Goal: Task Accomplishment & Management: Manage account settings

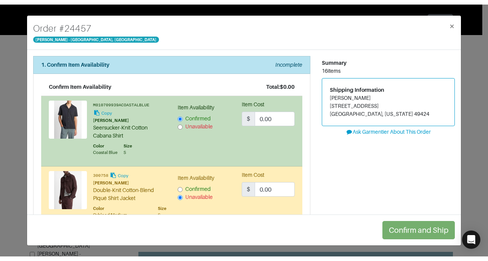
scroll to position [1524, 0]
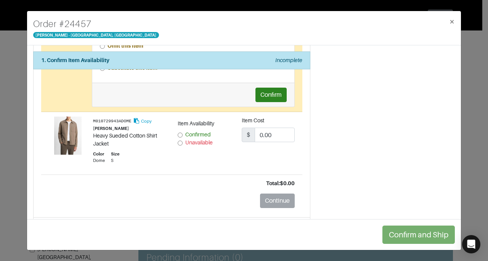
click at [178, 141] on input "Unavailable" at bounding box center [180, 143] width 5 height 5
radio input "true"
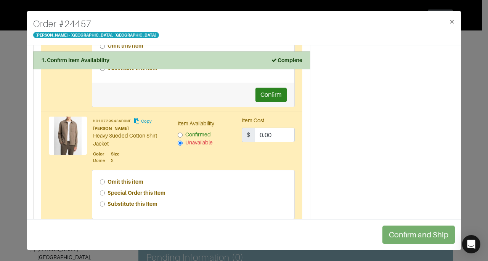
click at [143, 190] on strong "Special Order this Item" at bounding box center [137, 193] width 58 height 6
click at [105, 191] on input "Special Order this Item" at bounding box center [102, 193] width 5 height 5
radio input "true"
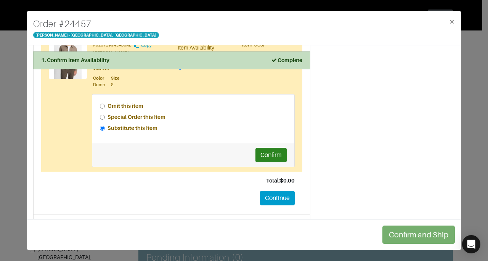
scroll to position [1618, 0]
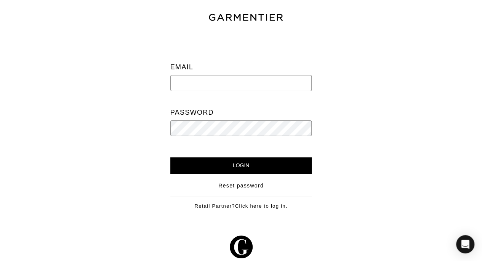
type input "[PERSON_NAME][EMAIL_ADDRESS][DOMAIN_NAME]"
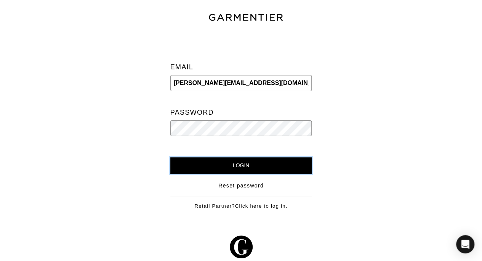
click at [207, 162] on input "Login" at bounding box center [241, 165] width 142 height 16
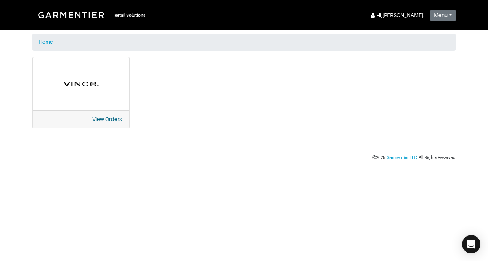
click at [108, 118] on link "View Orders" at bounding box center [106, 119] width 29 height 6
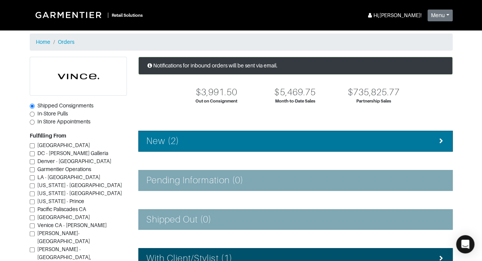
click at [343, 149] on li "New (2)" at bounding box center [295, 141] width 315 height 21
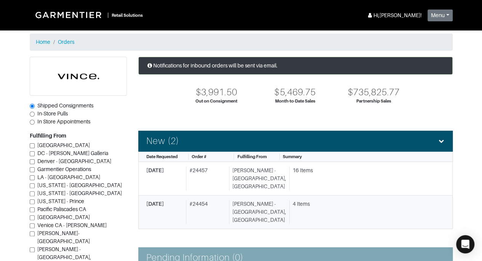
click at [297, 200] on div "4 Items" at bounding box center [366, 204] width 146 height 8
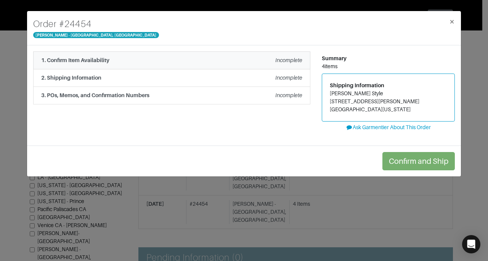
click at [276, 58] on em "Incomplete" at bounding box center [288, 60] width 27 height 6
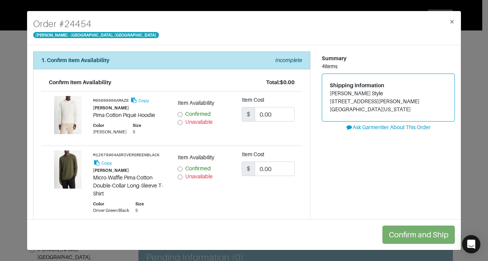
click at [178, 112] on input "Confirmed" at bounding box center [180, 114] width 5 height 5
radio input "true"
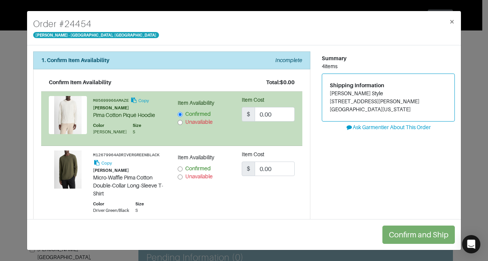
click at [190, 167] on span "Confirmed" at bounding box center [198, 168] width 26 height 6
click at [183, 167] on input "Confirmed" at bounding box center [180, 169] width 5 height 5
radio input "true"
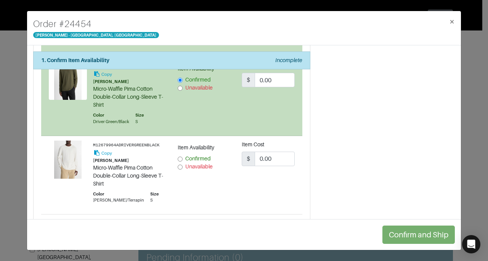
scroll to position [100, 0]
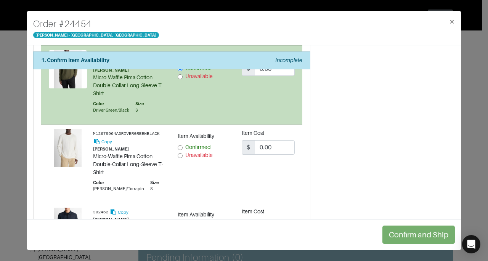
click at [203, 146] on span "Confirmed" at bounding box center [198, 147] width 26 height 6
click at [183, 146] on input "Confirmed" at bounding box center [180, 147] width 5 height 5
radio input "true"
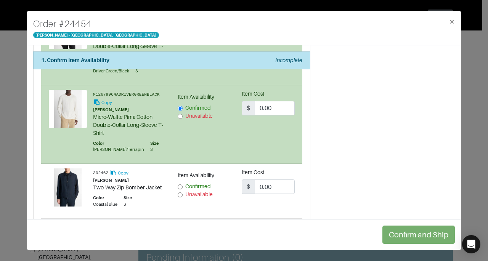
click at [197, 186] on span "Confirmed" at bounding box center [198, 186] width 26 height 6
click at [183, 186] on input "Confirmed" at bounding box center [180, 187] width 5 height 5
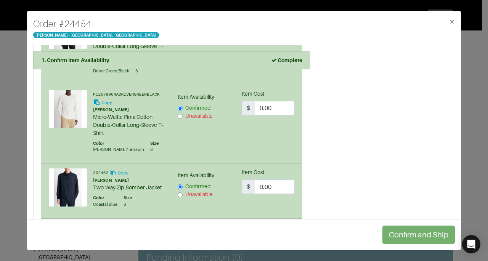
radio input "true"
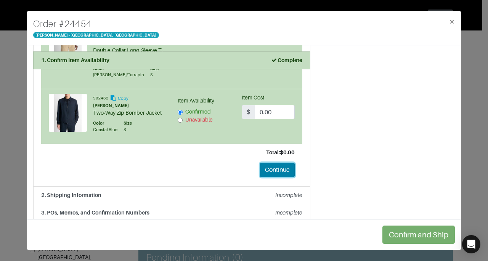
click at [271, 174] on button "Continue" at bounding box center [277, 170] width 35 height 14
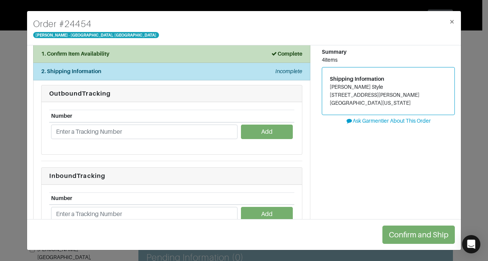
scroll to position [0, 0]
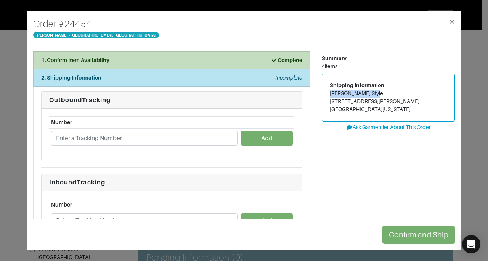
drag, startPoint x: 326, startPoint y: 92, endPoint x: 375, endPoint y: 93, distance: 48.8
click at [375, 93] on address "Ashley Lucas Style 6436 Glennox Ln Dallas, TX, Texas 75214" at bounding box center [388, 102] width 117 height 24
copy address "[PERSON_NAME] Style"
drag, startPoint x: 326, startPoint y: 101, endPoint x: 370, endPoint y: 103, distance: 43.5
click at [370, 103] on address "Ashley Lucas Style 6436 Glennox Ln Dallas, TX, Texas 75214" at bounding box center [388, 102] width 117 height 24
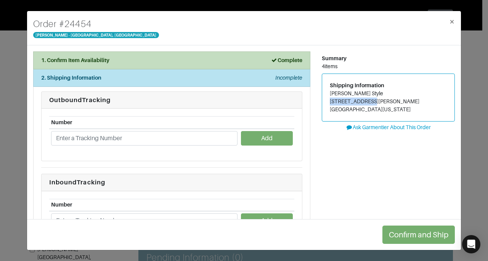
copy address "[STREET_ADDRESS][PERSON_NAME]"
click at [453, 24] on span "×" at bounding box center [452, 21] width 6 height 10
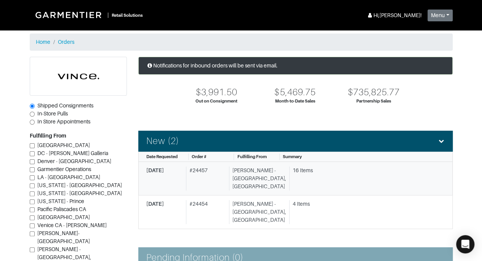
click at [285, 182] on link "8/27/2025 # 24457 Vince - Chicago, Oak Street 16 Items" at bounding box center [295, 179] width 315 height 34
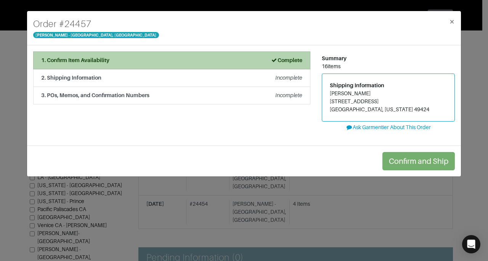
click at [234, 58] on div "1. Confirm Item Availability Complete" at bounding box center [171, 60] width 261 height 8
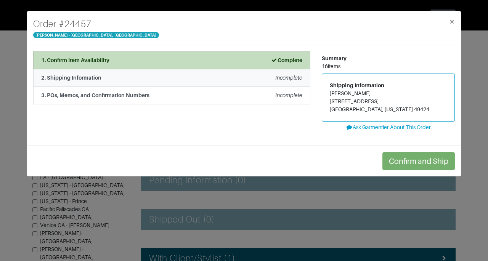
click at [284, 82] on li "2. Shipping Information Incomplete" at bounding box center [171, 78] width 277 height 18
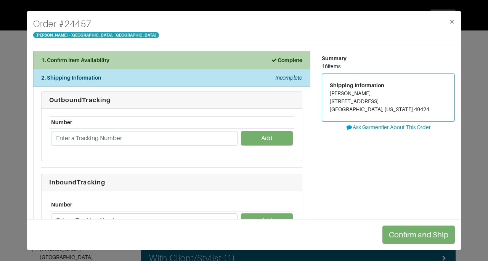
click at [250, 67] on li "1. Confirm Item Availability Complete" at bounding box center [171, 60] width 277 height 18
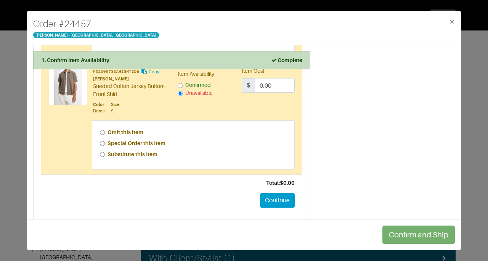
scroll to position [1405, 0]
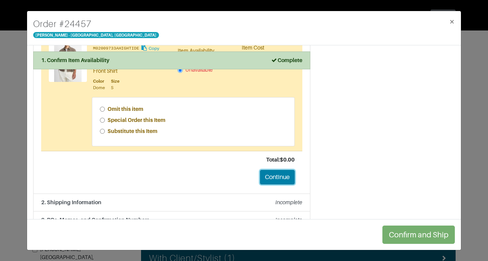
click at [276, 170] on button "Continue" at bounding box center [277, 177] width 35 height 14
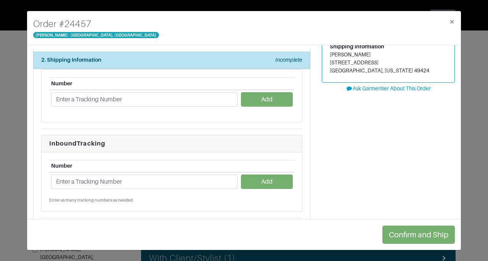
scroll to position [22, 0]
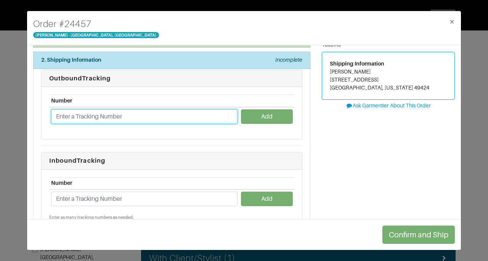
click at [141, 112] on input "text" at bounding box center [144, 116] width 186 height 14
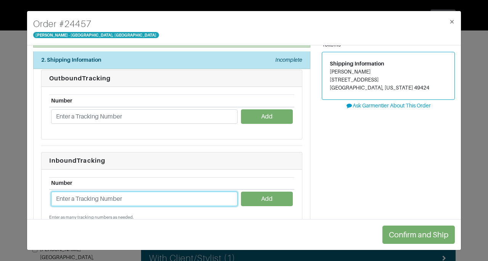
click at [172, 199] on input "text" at bounding box center [144, 199] width 186 height 14
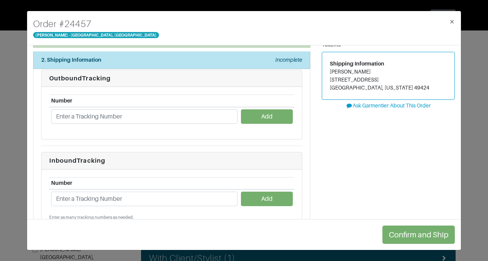
click at [100, 221] on div "Confirm and Ship" at bounding box center [244, 234] width 434 height 31
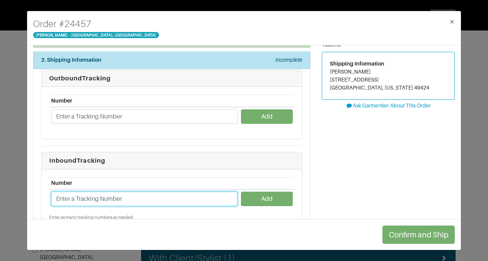
click at [148, 196] on input "text" at bounding box center [144, 199] width 186 height 14
type input "1ZJ22C668702768817"
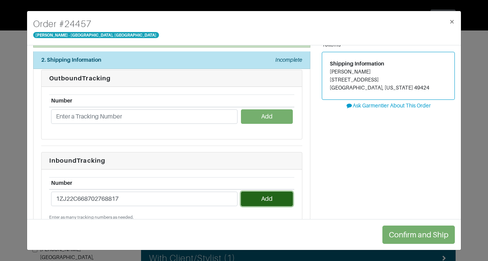
click at [268, 198] on button "Add" at bounding box center [266, 199] width 51 height 14
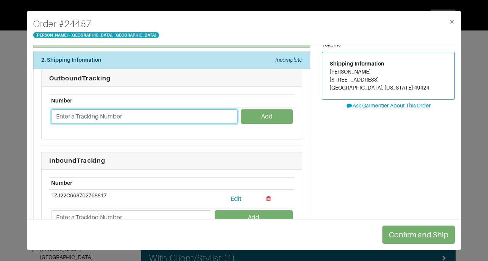
click at [177, 120] on input "text" at bounding box center [144, 116] width 186 height 14
type input "[US_VEHICLE_IDENTIFICATION_NUMBER]"
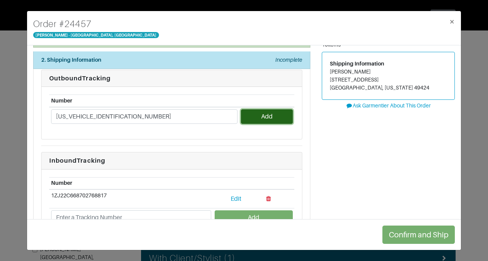
click at [270, 110] on button "Add" at bounding box center [266, 116] width 51 height 14
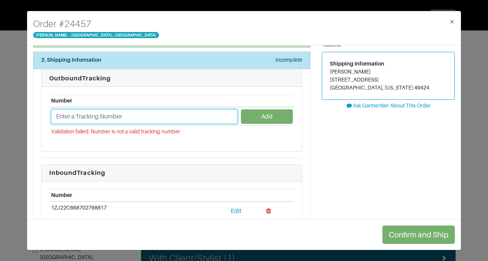
click at [190, 112] on input "text" at bounding box center [144, 116] width 186 height 14
type input "[US_VEHICLE_IDENTIFICATION_NUMBER]"
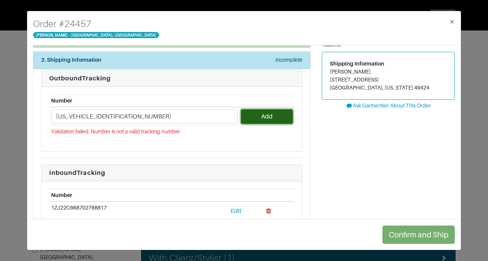
click at [254, 114] on button "Add" at bounding box center [266, 116] width 51 height 14
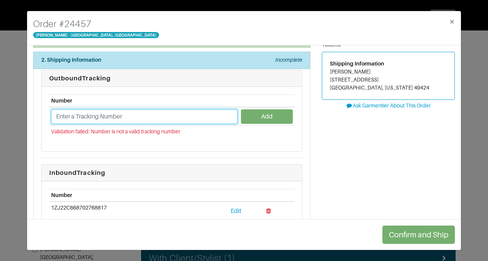
click at [165, 119] on input "text" at bounding box center [144, 116] width 186 height 14
type input "!"
type input "1ZJ22C661310782004"
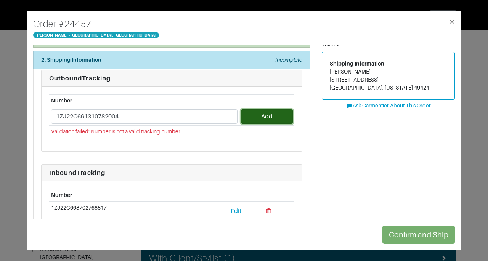
click at [261, 112] on button "Add" at bounding box center [266, 116] width 51 height 14
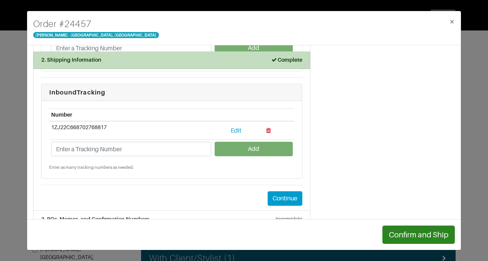
scroll to position [120, 0]
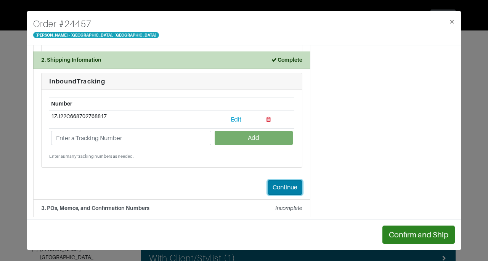
click at [286, 183] on button "Continue" at bounding box center [285, 187] width 35 height 14
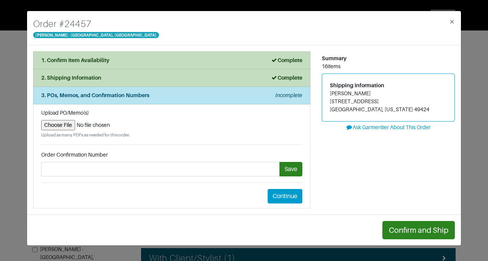
scroll to position [0, 0]
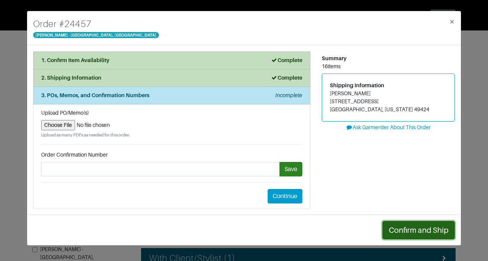
click at [412, 226] on button "Confirm and Ship" at bounding box center [418, 230] width 72 height 18
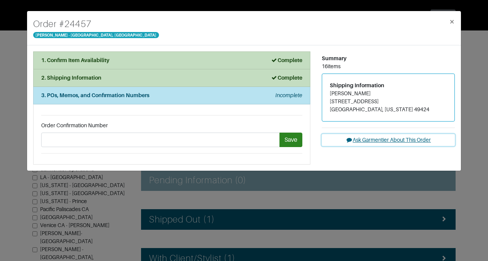
click at [392, 139] on button "Ask Garmentier About This Order" at bounding box center [388, 140] width 133 height 12
click at [373, 137] on button "Ask Garmentier About This Order" at bounding box center [388, 140] width 133 height 12
click at [456, 24] on button "×" at bounding box center [452, 21] width 18 height 21
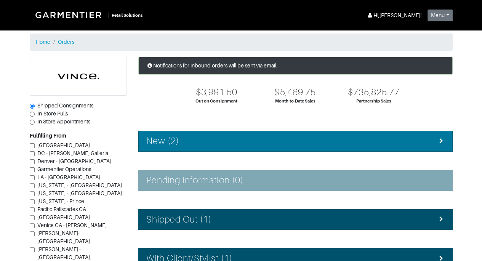
click at [339, 144] on div "New (2)" at bounding box center [295, 141] width 299 height 11
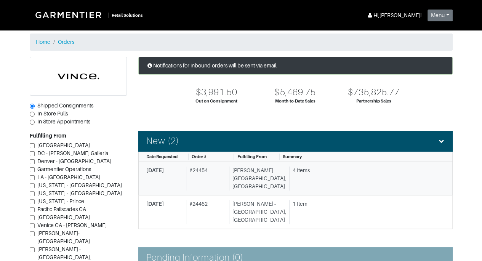
click at [326, 172] on div "4 Items" at bounding box center [366, 171] width 146 height 8
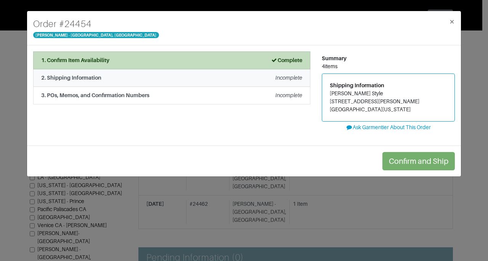
click at [287, 79] on em "Incomplete" at bounding box center [288, 78] width 27 height 6
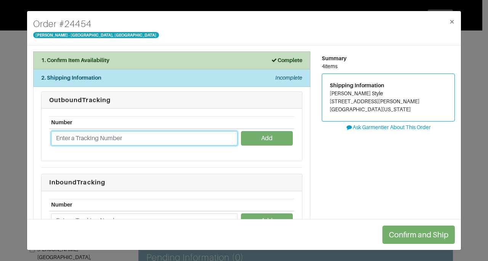
click at [214, 140] on input "text" at bounding box center [144, 138] width 186 height 14
type input "1ZJ22C661311157787"
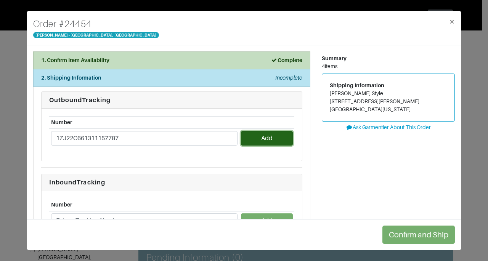
click at [254, 138] on button "Add" at bounding box center [266, 138] width 51 height 14
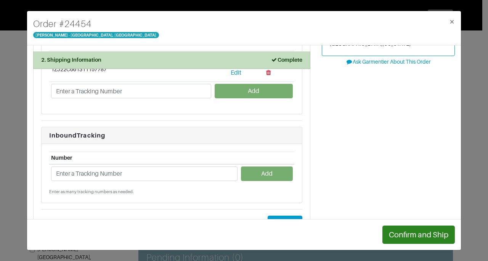
scroll to position [71, 0]
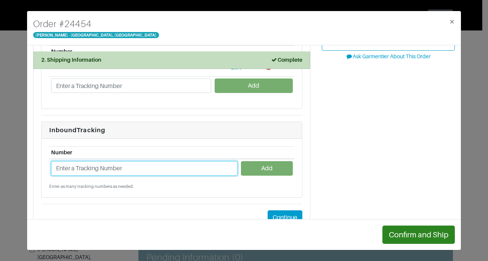
click at [138, 166] on input "text" at bounding box center [144, 168] width 186 height 14
click at [129, 170] on input "text" at bounding box center [144, 168] width 186 height 14
type input "1ZJ22C668712032995"
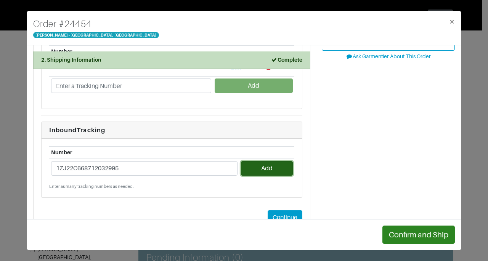
click at [248, 164] on button "Add" at bounding box center [266, 168] width 51 height 14
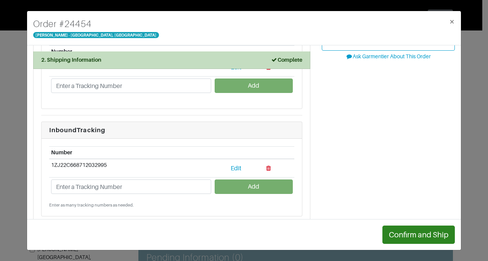
scroll to position [120, 0]
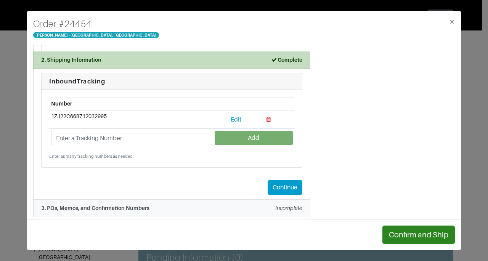
click at [266, 209] on div "3. POs, Memos, and Confirmation Numbers Incomplete" at bounding box center [171, 208] width 261 height 8
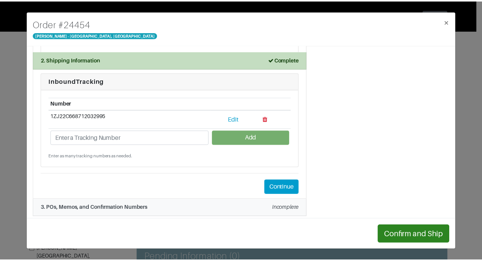
scroll to position [0, 0]
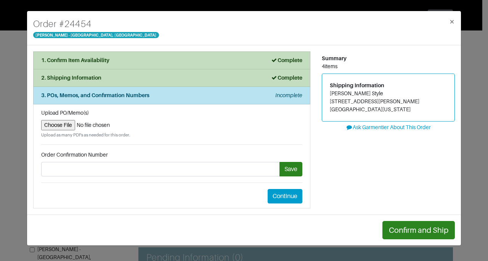
click at [67, 125] on input "file" at bounding box center [171, 125] width 261 height 10
type input "C:\fakepath\Garmentier Return Label Order 24454.png"
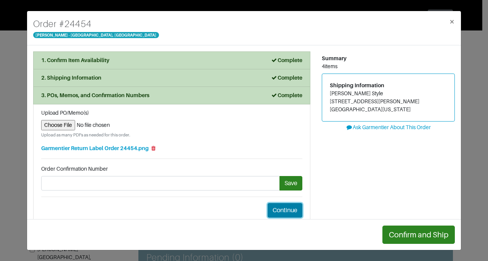
click at [276, 207] on button "Continue" at bounding box center [285, 210] width 35 height 14
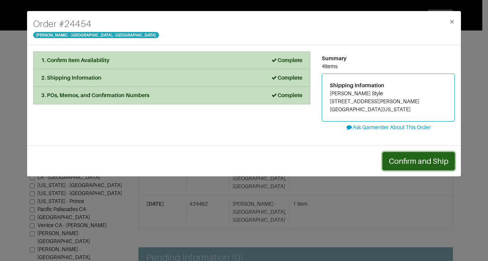
click at [427, 159] on button "Confirm and Ship" at bounding box center [418, 161] width 72 height 18
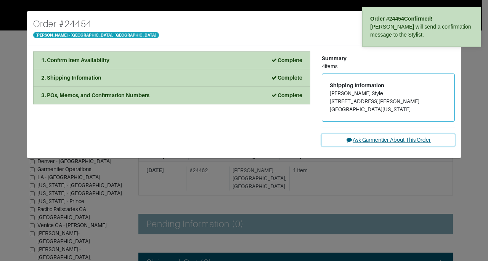
click at [415, 139] on button "Ask Garmentier About This Order" at bounding box center [388, 140] width 133 height 12
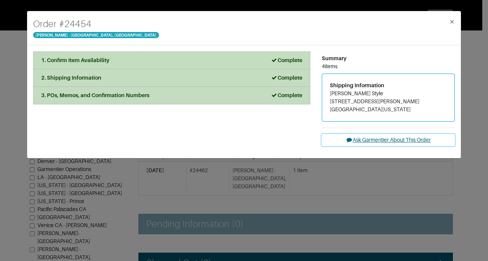
click at [388, 137] on button "Ask Garmentier About This Order" at bounding box center [388, 140] width 133 height 12
click at [450, 27] on button "×" at bounding box center [452, 21] width 18 height 21
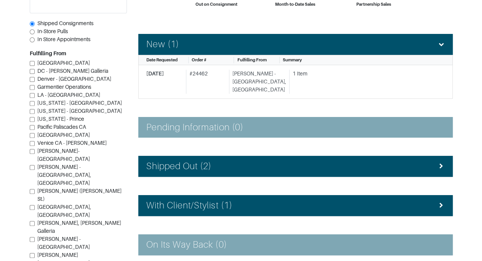
scroll to position [100, 0]
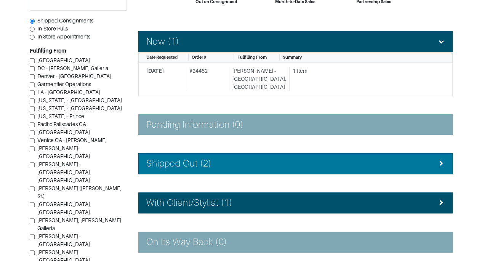
click at [376, 158] on div "Shipped Out (2)" at bounding box center [295, 163] width 299 height 11
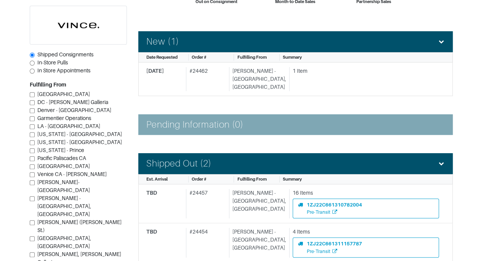
drag, startPoint x: 480, startPoint y: 130, endPoint x: 480, endPoint y: 156, distance: 25.9
click at [480, 156] on section "| Retail Solutions Hi, [PERSON_NAME] ! Menu Home Logout Home Orders Shipped Con…" at bounding box center [241, 173] width 482 height 546
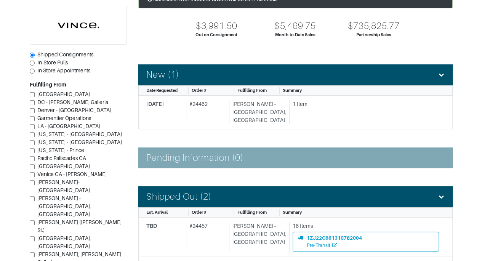
scroll to position [66, 0]
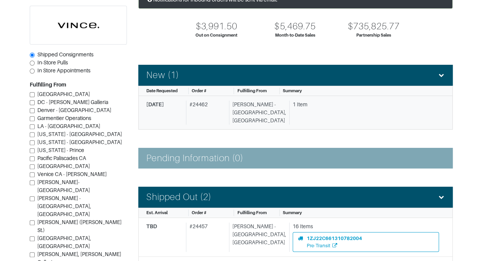
click at [354, 106] on div "1 Item" at bounding box center [366, 105] width 146 height 8
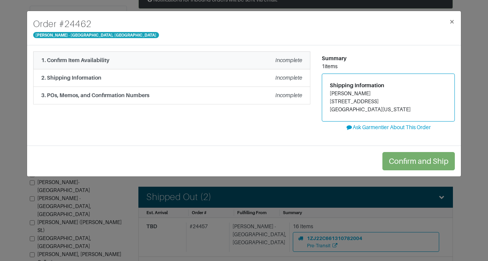
click at [290, 57] on em "Incomplete" at bounding box center [288, 60] width 27 height 6
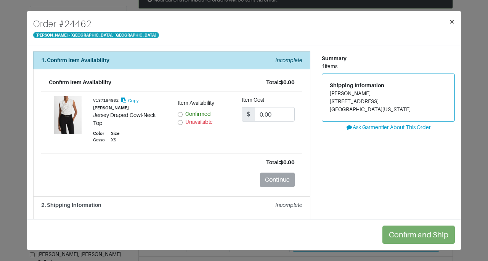
click at [455, 19] on button "×" at bounding box center [452, 21] width 18 height 21
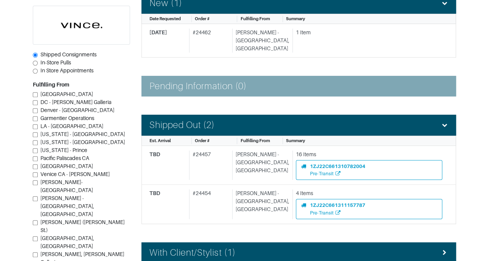
scroll to position [144, 0]
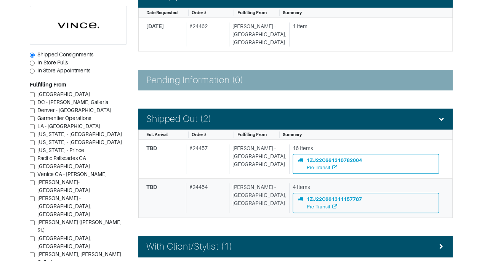
click at [243, 193] on div "[PERSON_NAME] - [GEOGRAPHIC_DATA], [GEOGRAPHIC_DATA]" at bounding box center [257, 197] width 57 height 29
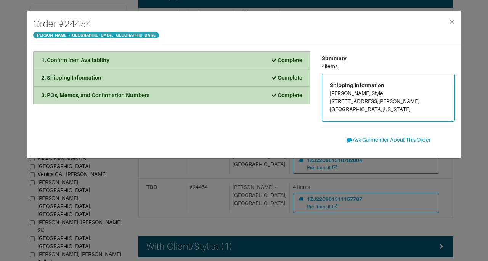
click at [251, 197] on div "Order # 24454 [PERSON_NAME] - [GEOGRAPHIC_DATA], [GEOGRAPHIC_DATA] × 1. Confirm…" at bounding box center [244, 130] width 488 height 261
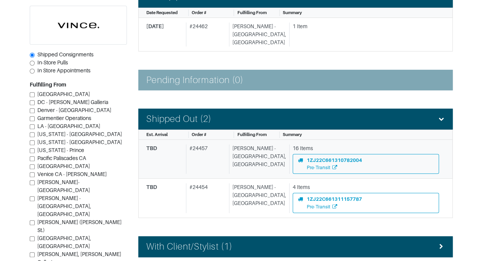
click at [244, 158] on div "[PERSON_NAME] - [GEOGRAPHIC_DATA], [GEOGRAPHIC_DATA]" at bounding box center [257, 158] width 57 height 29
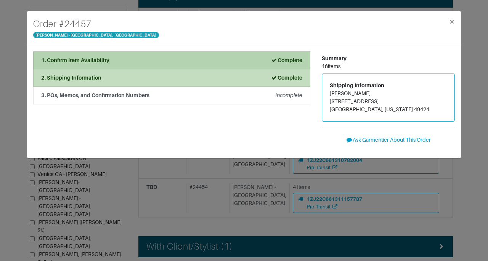
click at [302, 61] on strong "Complete" at bounding box center [287, 60] width 32 height 6
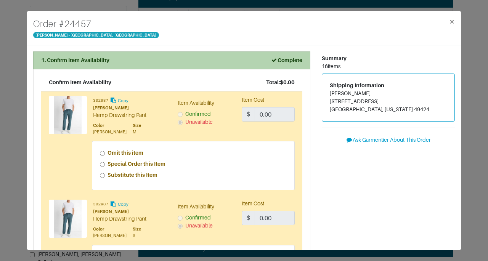
scroll to position [144, 0]
